Goal: Information Seeking & Learning: Learn about a topic

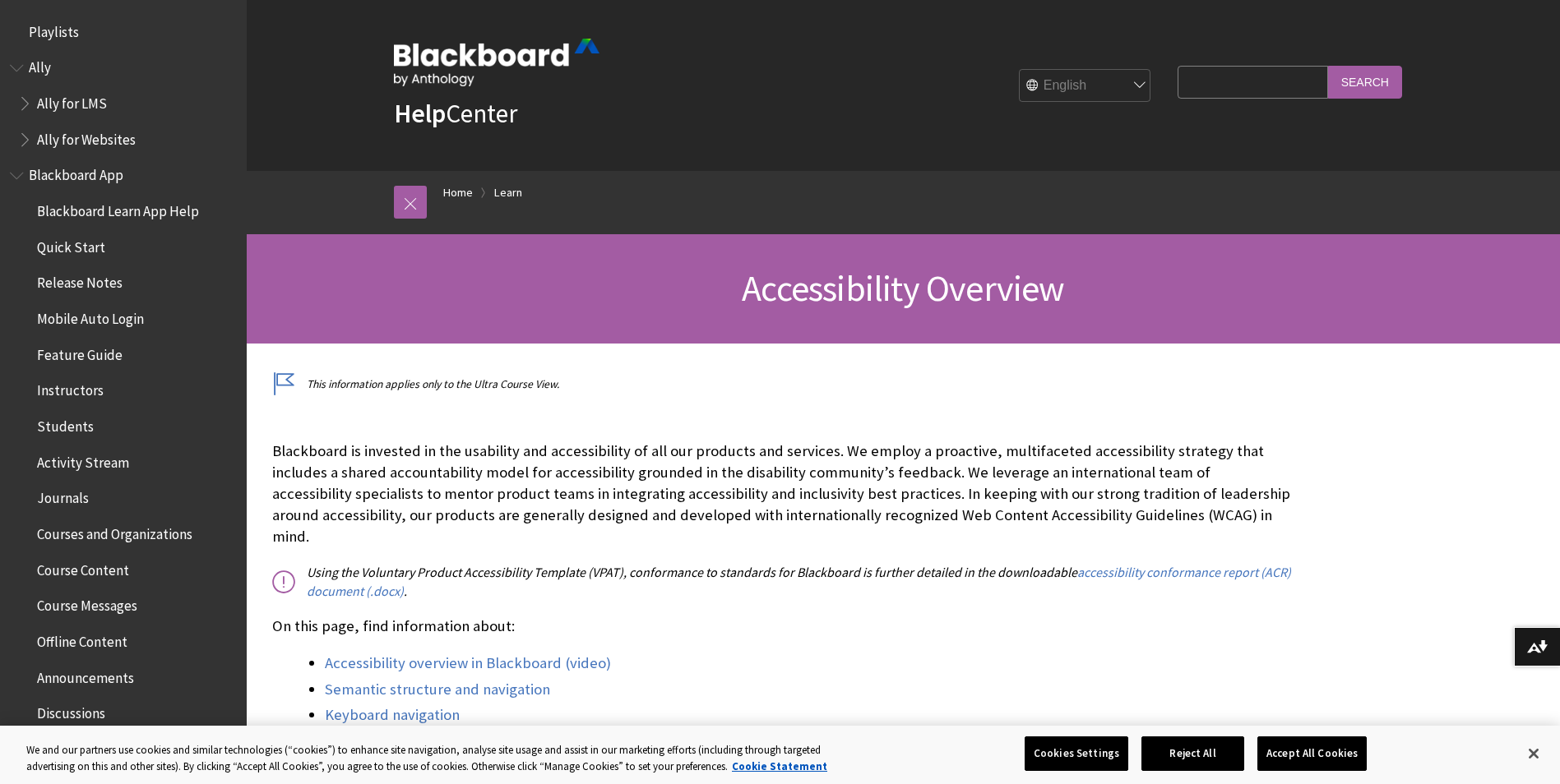
scroll to position [1428, 0]
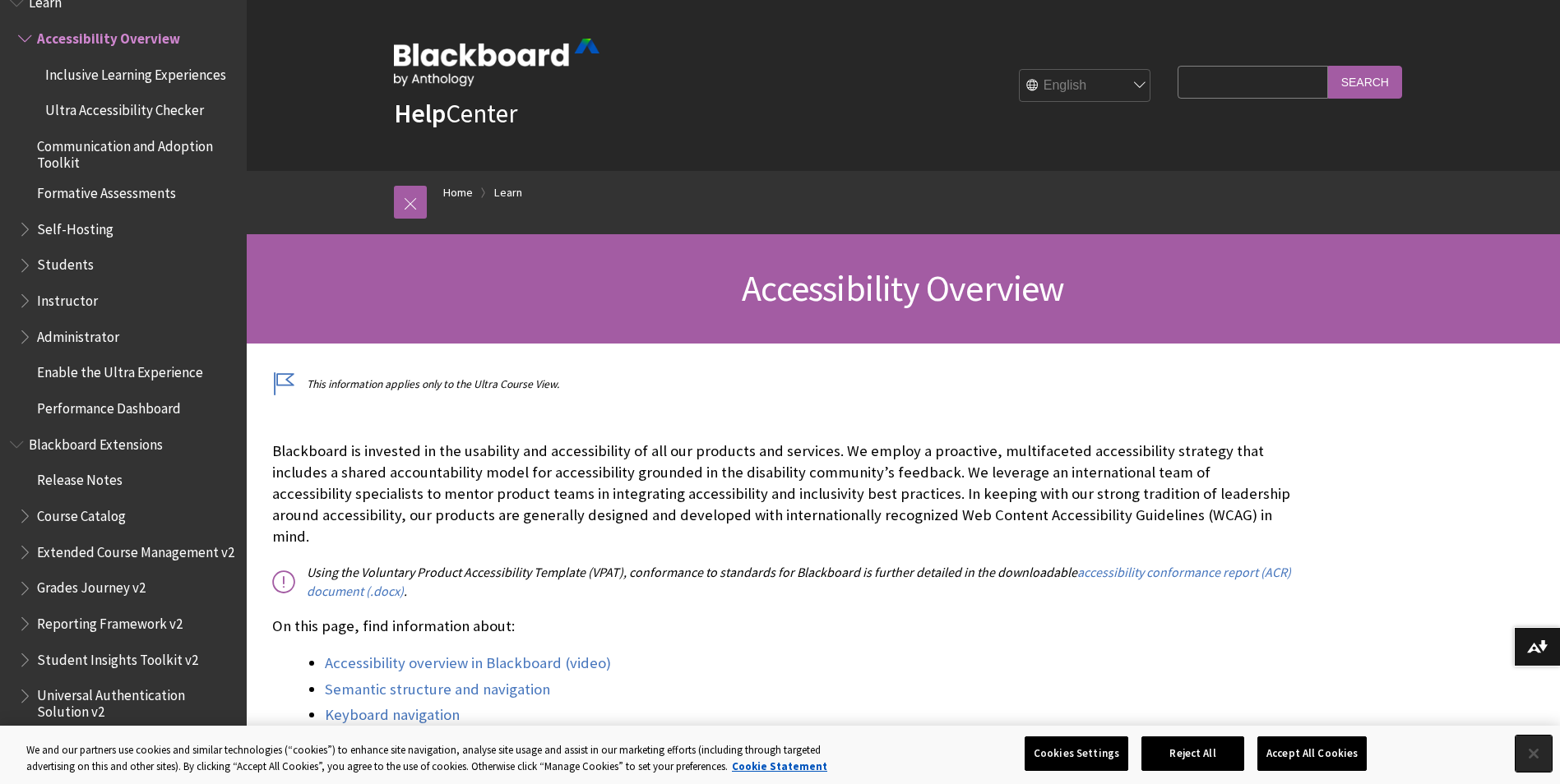
click at [1540, 757] on button "Close" at bounding box center [1533, 753] width 36 height 36
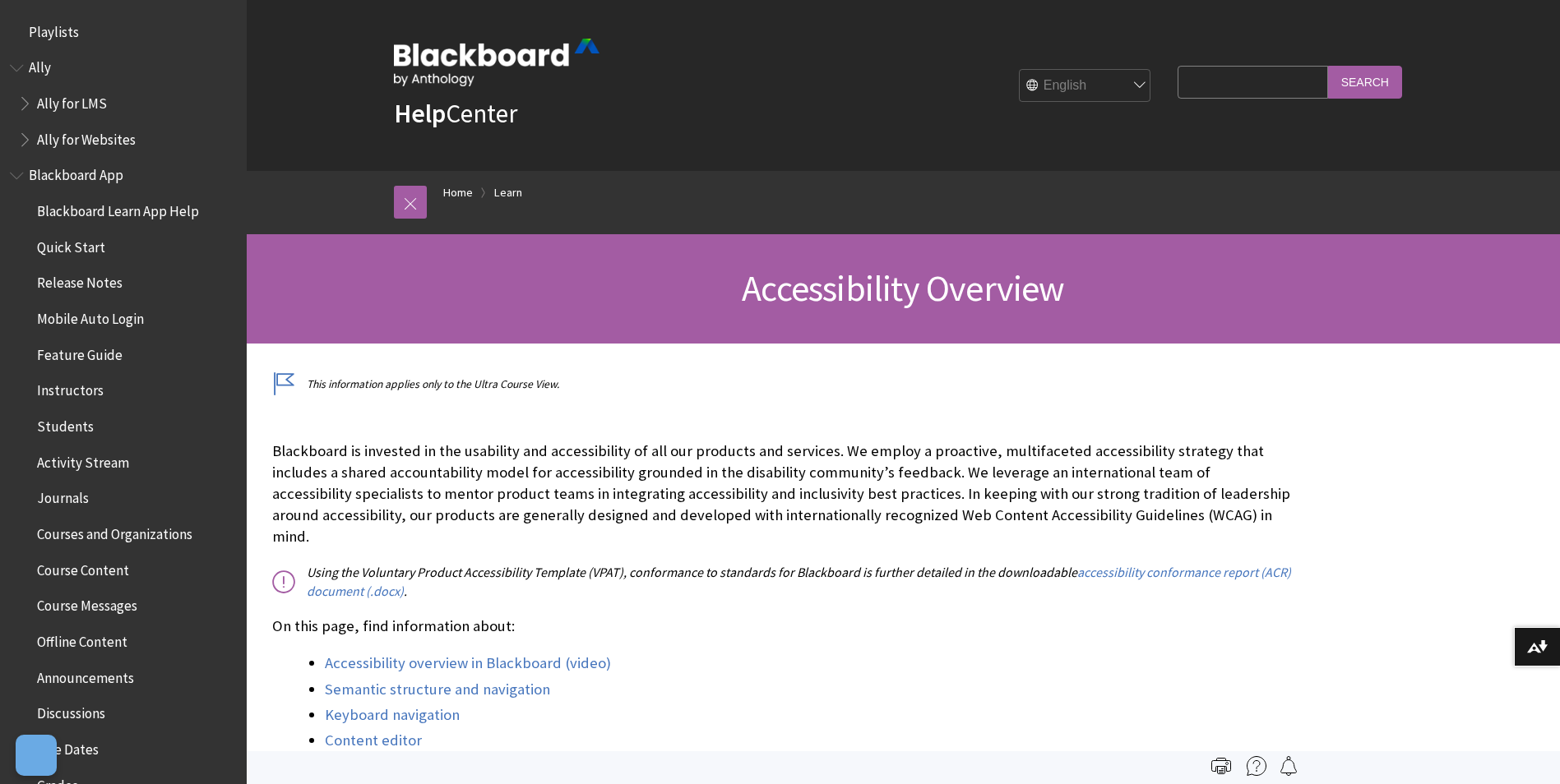
scroll to position [1428, 0]
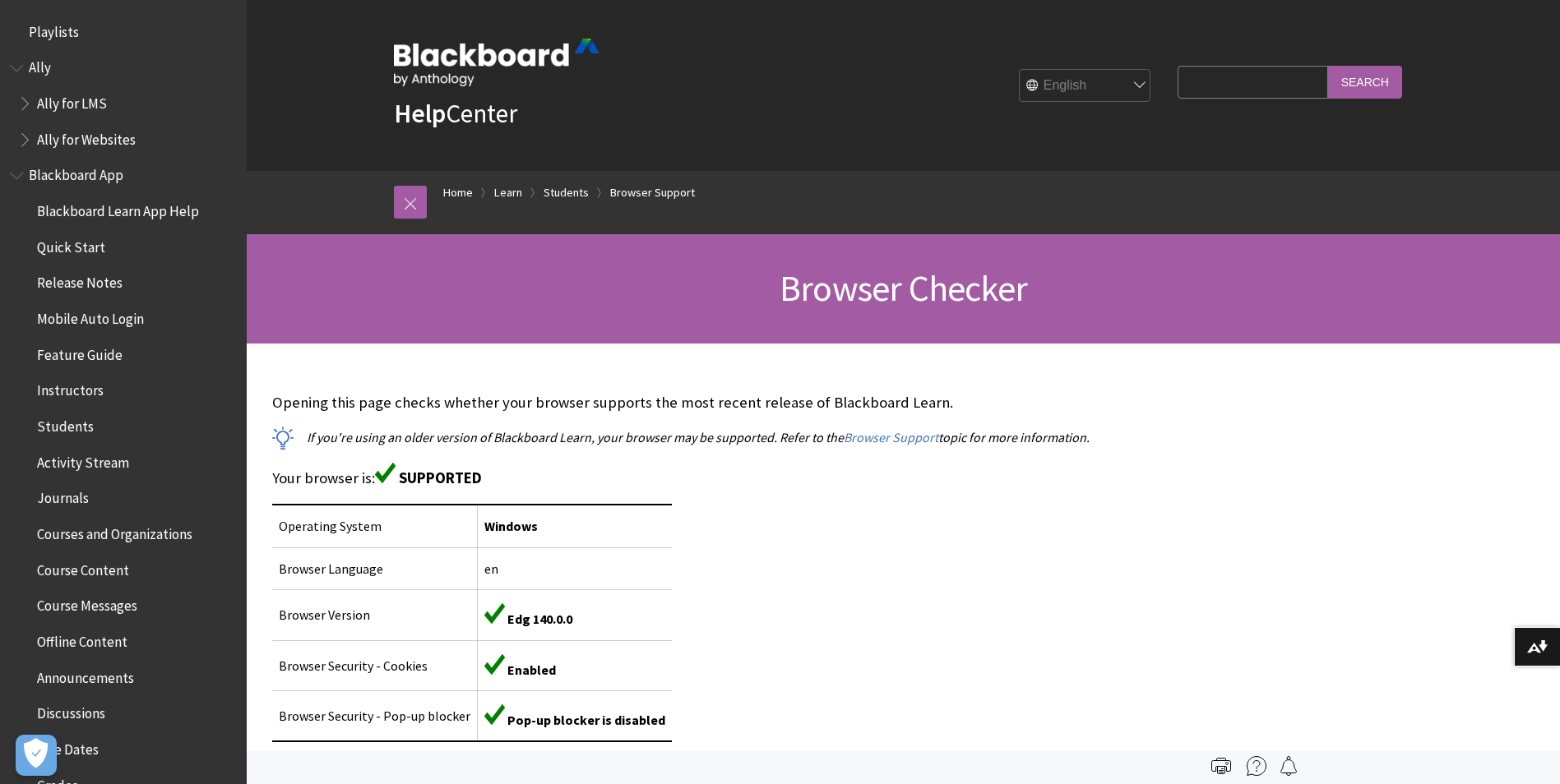
scroll to position [1763, 0]
